Goal: Find contact information: Find contact information

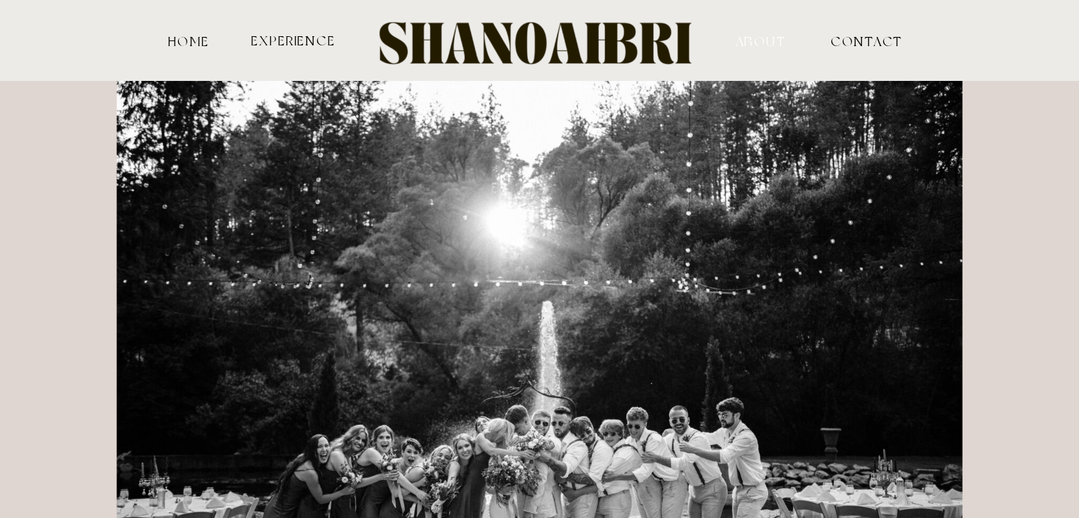
click at [771, 40] on nav "ABOUT" at bounding box center [761, 40] width 140 height 13
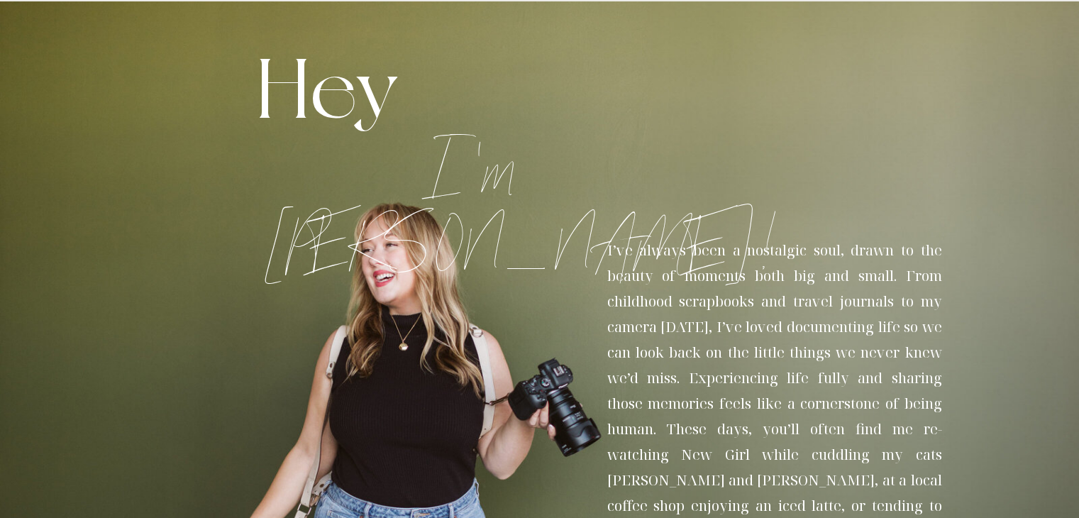
scroll to position [1, 0]
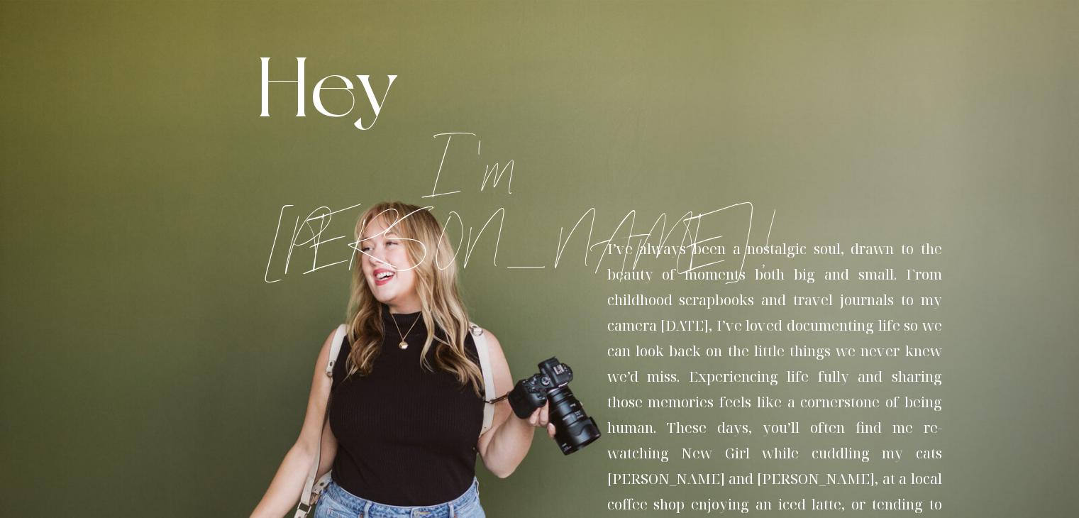
click at [307, 43] on h1 "Hey" at bounding box center [522, 56] width 533 height 42
click at [328, 77] on h1 "Hey" at bounding box center [522, 56] width 533 height 42
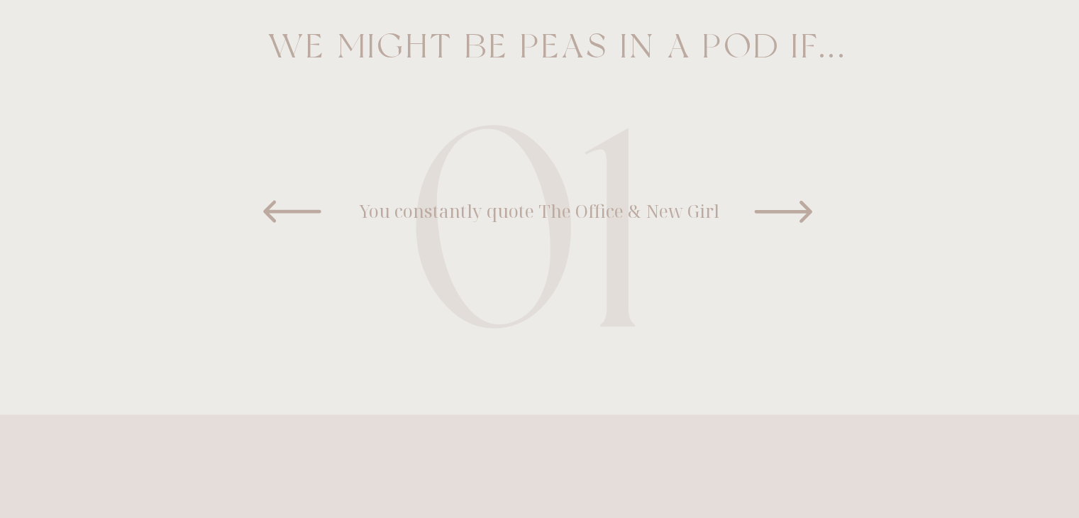
scroll to position [2208, 0]
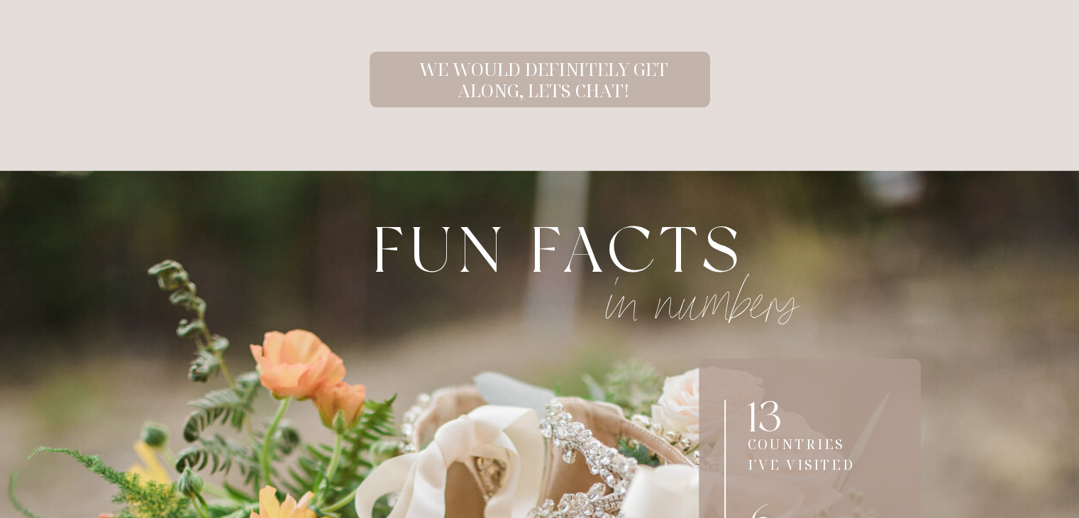
click at [557, 86] on h2 "We would definitely get along, lets chat!" at bounding box center [544, 72] width 272 height 28
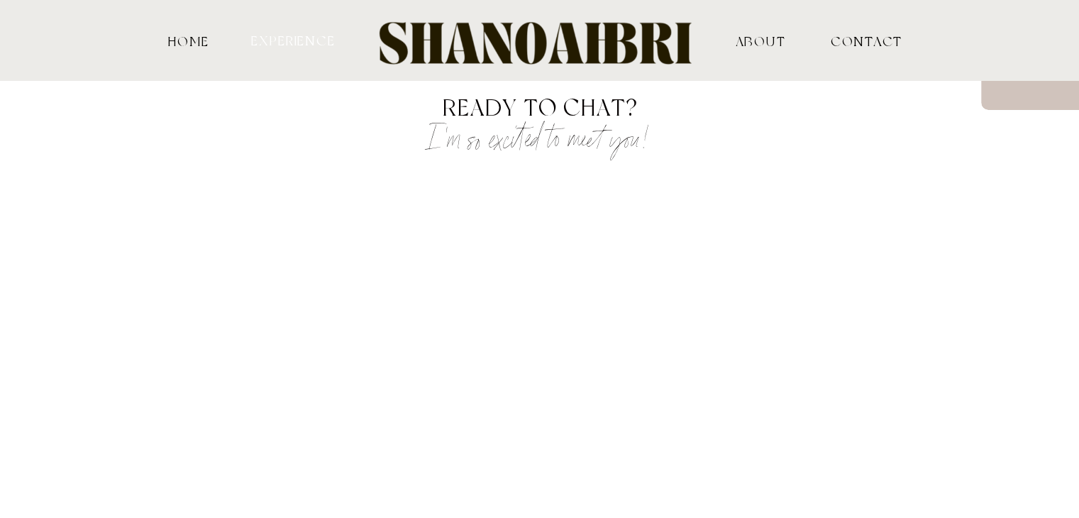
click at [326, 38] on nav "experience" at bounding box center [294, 39] width 88 height 13
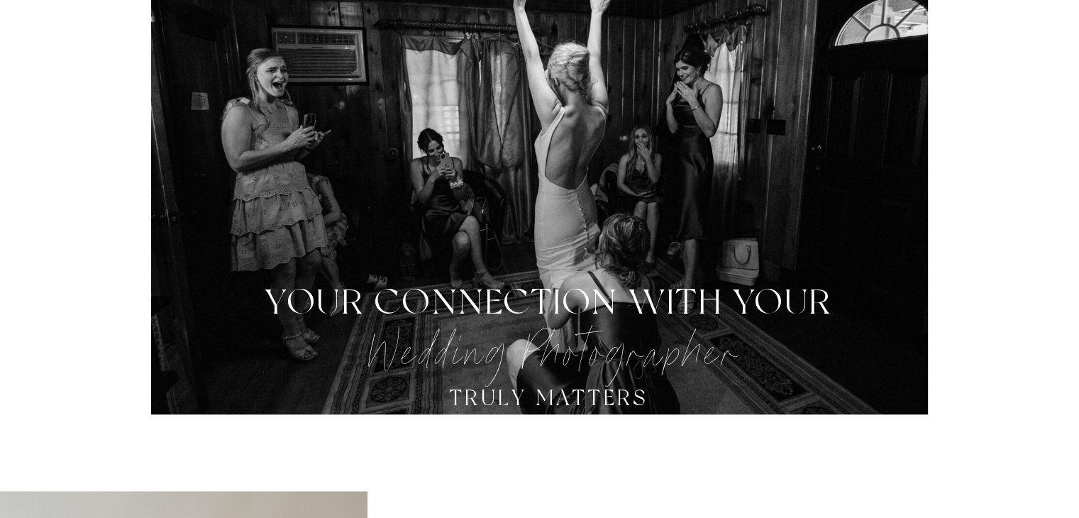
scroll to position [472, 0]
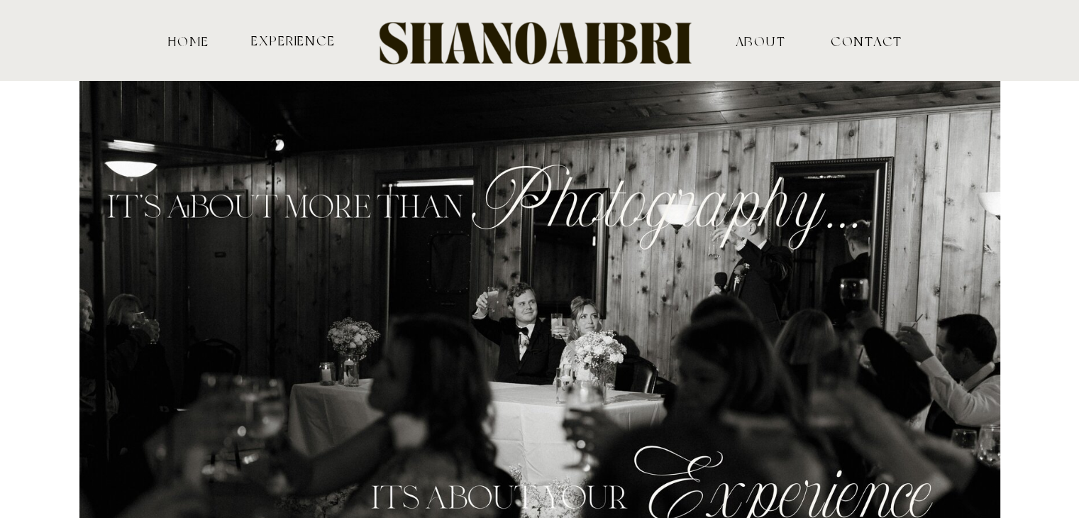
click at [638, 33] on div at bounding box center [540, 40] width 365 height 60
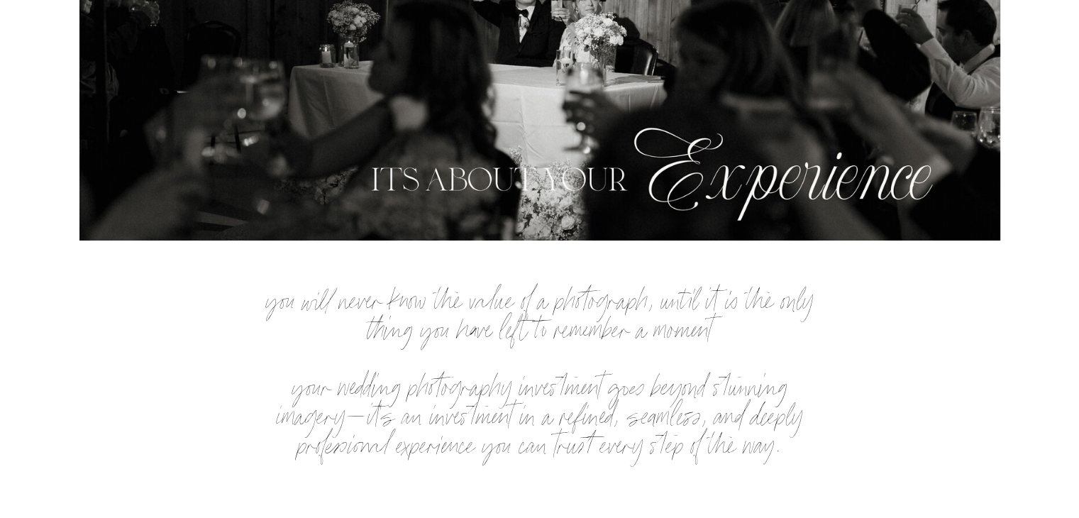
scroll to position [709, 0]
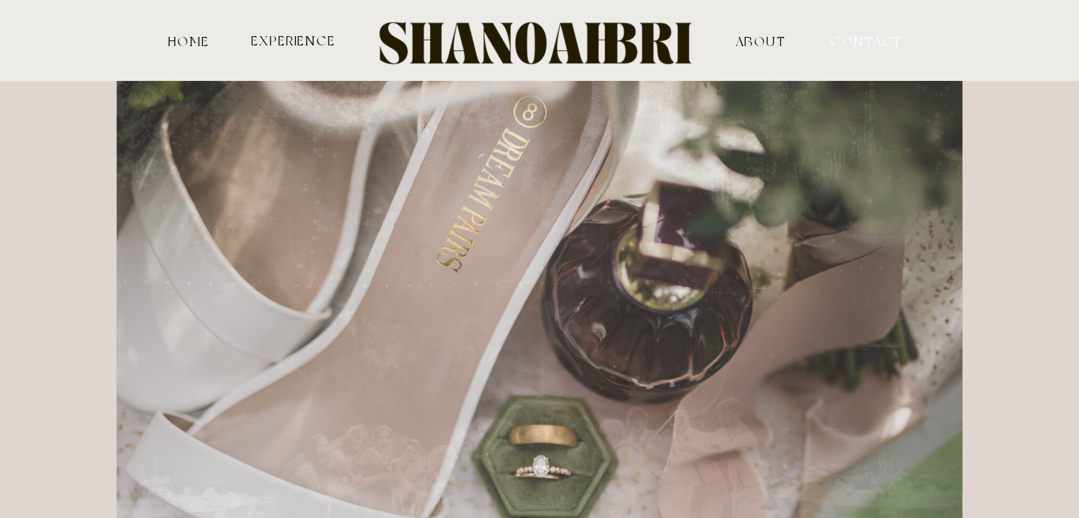
click at [848, 38] on nav "contact" at bounding box center [855, 40] width 48 height 13
